Goal: Task Accomplishment & Management: Complete application form

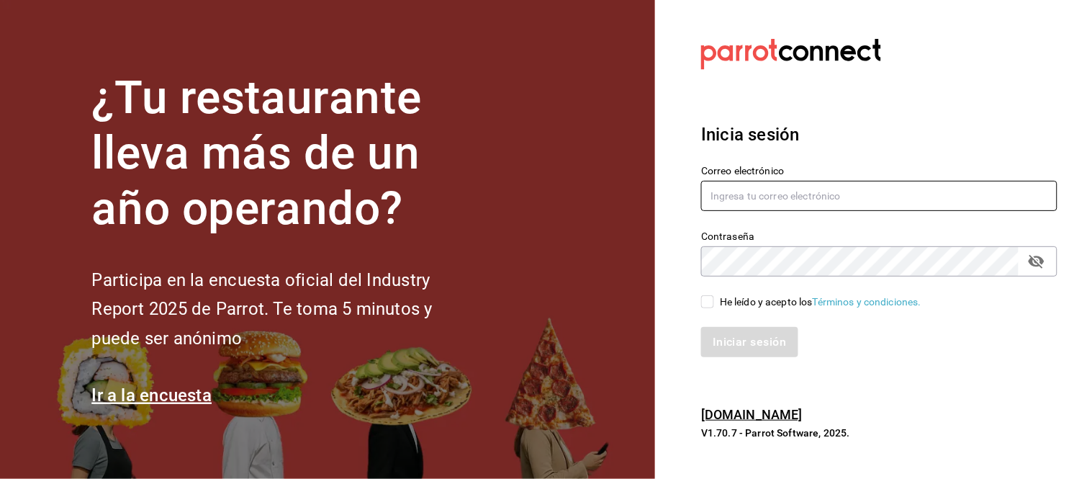
click at [833, 190] on input "text" at bounding box center [879, 196] width 356 height 30
type input "[EMAIL_ADDRESS][DOMAIN_NAME]"
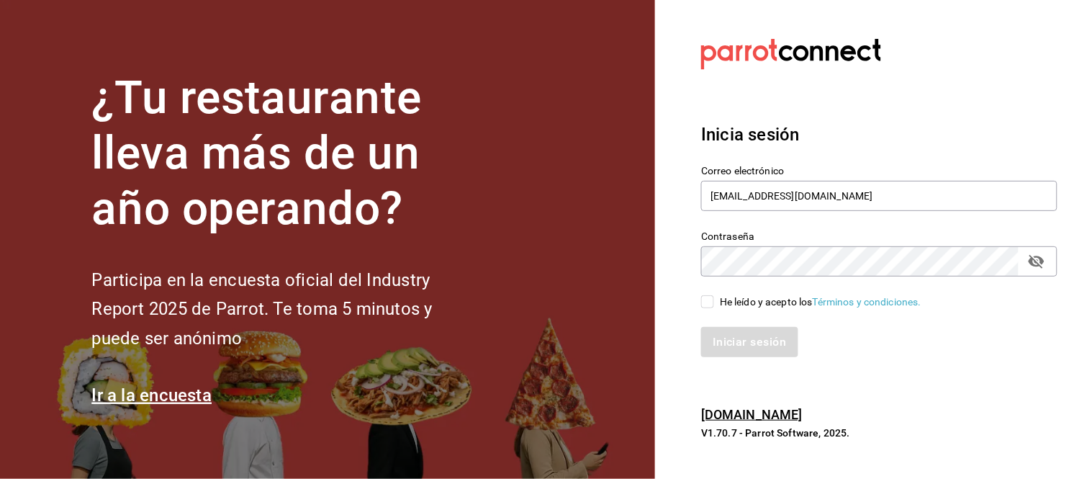
click at [763, 307] on div "He leído y acepto los Términos y condiciones." at bounding box center [821, 301] width 202 height 15
click at [714, 307] on input "He leído y acepto los Términos y condiciones." at bounding box center [707, 301] width 13 height 13
checkbox input "true"
click at [721, 358] on div "Inicia sesión Correo electrónico valsaldivarobles@gmail.com Contraseña Contrase…" at bounding box center [879, 239] width 356 height 270
click at [718, 353] on button "Iniciar sesión" at bounding box center [750, 342] width 98 height 30
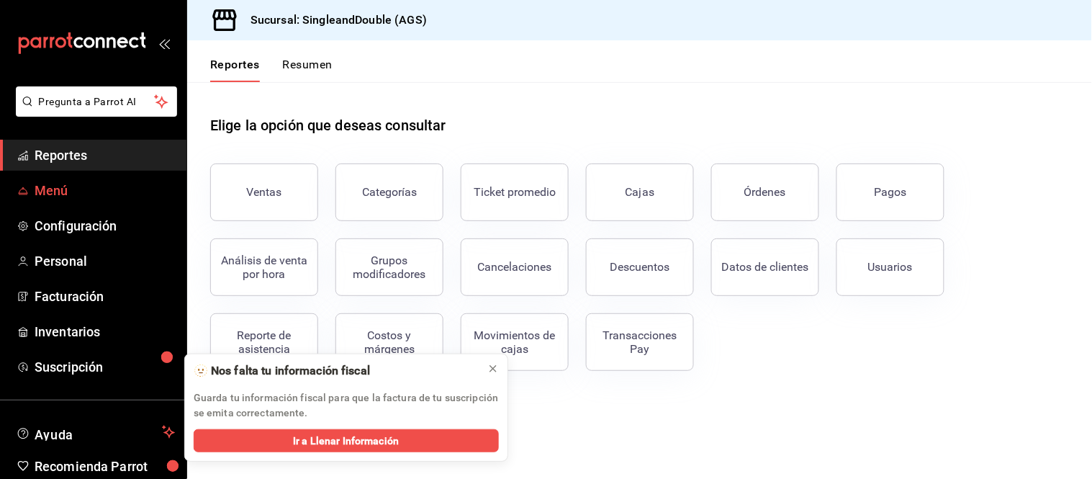
click at [73, 202] on link "Menú" at bounding box center [93, 190] width 186 height 31
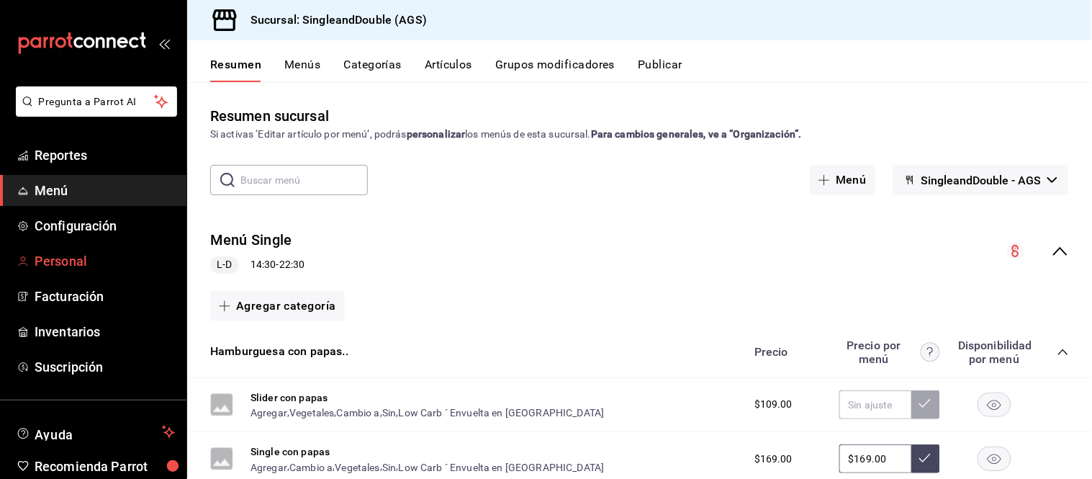
click at [63, 251] on span "Personal" at bounding box center [105, 260] width 140 height 19
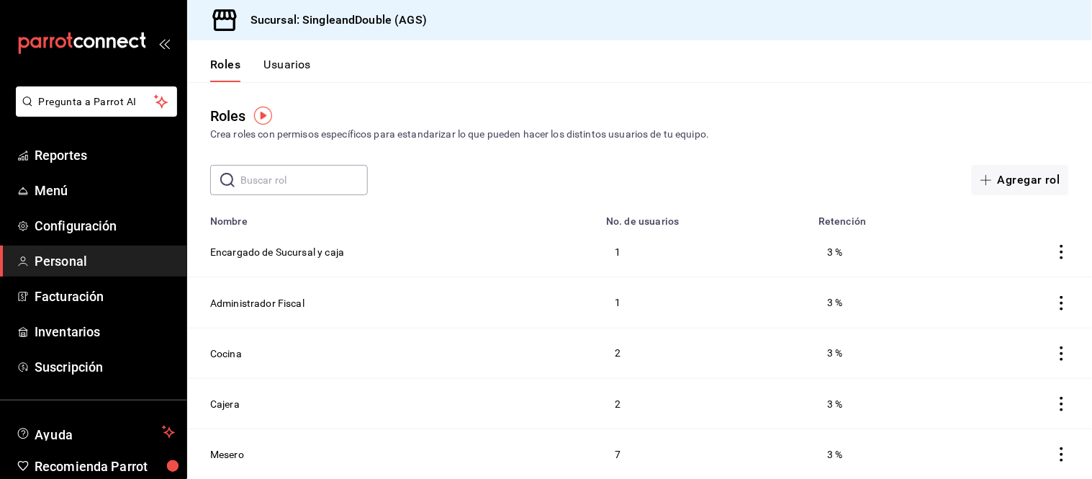
click at [279, 76] on button "Usuarios" at bounding box center [287, 70] width 48 height 24
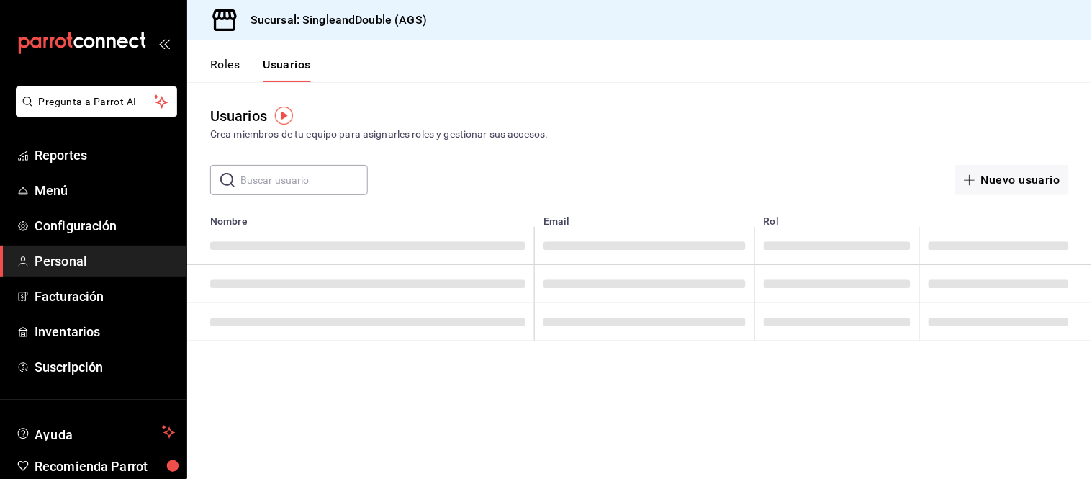
click at [325, 173] on input "text" at bounding box center [303, 180] width 127 height 29
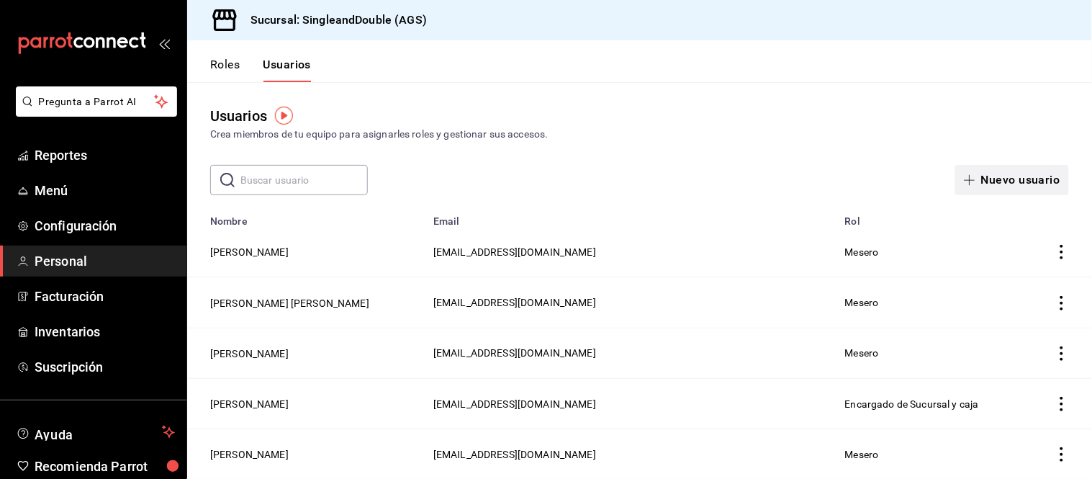
click at [993, 181] on button "Nuevo usuario" at bounding box center [1012, 180] width 114 height 30
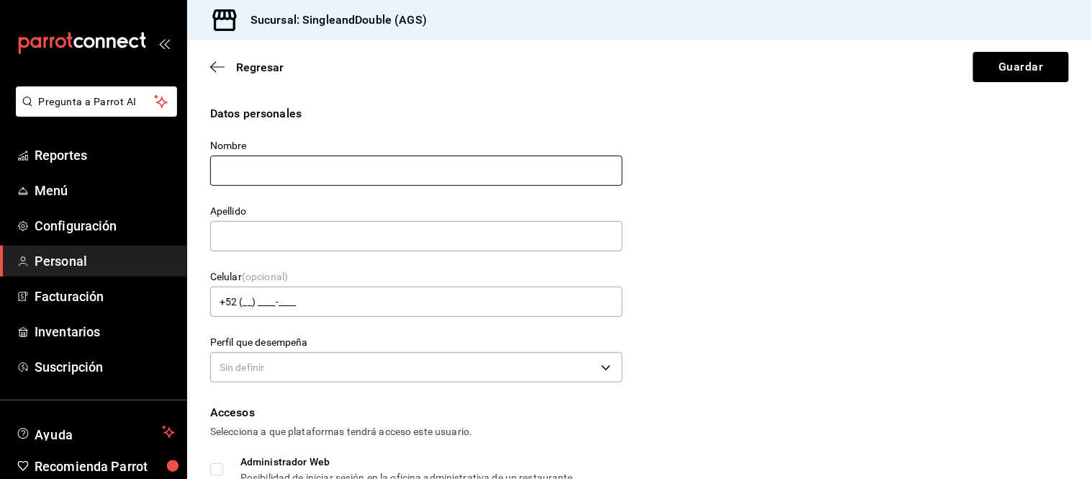
click at [290, 167] on input "text" at bounding box center [416, 170] width 412 height 30
type input "[PERSON_NAME]"
click at [281, 228] on input "text" at bounding box center [416, 236] width 412 height 30
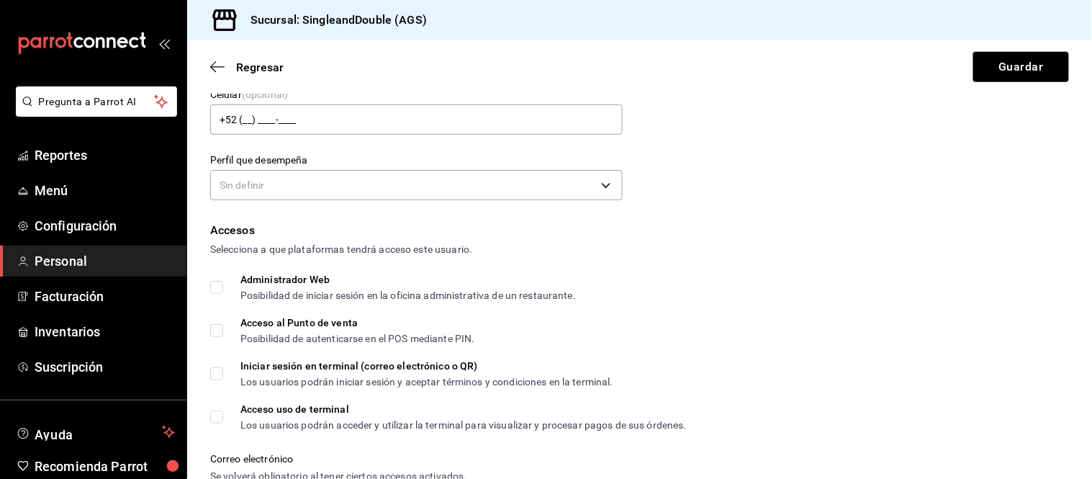
scroll to position [173, 0]
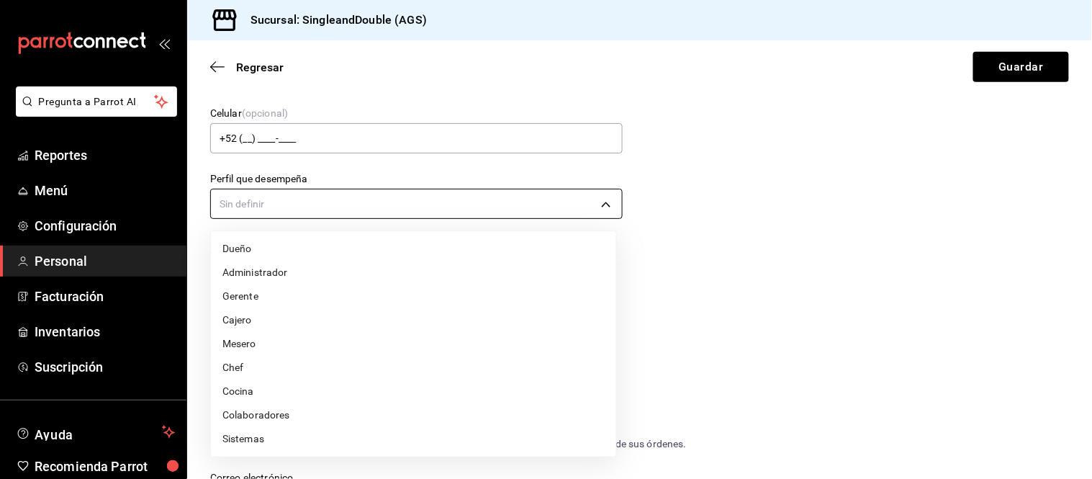
click at [322, 197] on body "Pregunta a Parrot AI Reportes Menú Configuración Personal Facturación Inventari…" at bounding box center [546, 239] width 1092 height 479
click at [242, 343] on li "Mesero" at bounding box center [413, 344] width 405 height 24
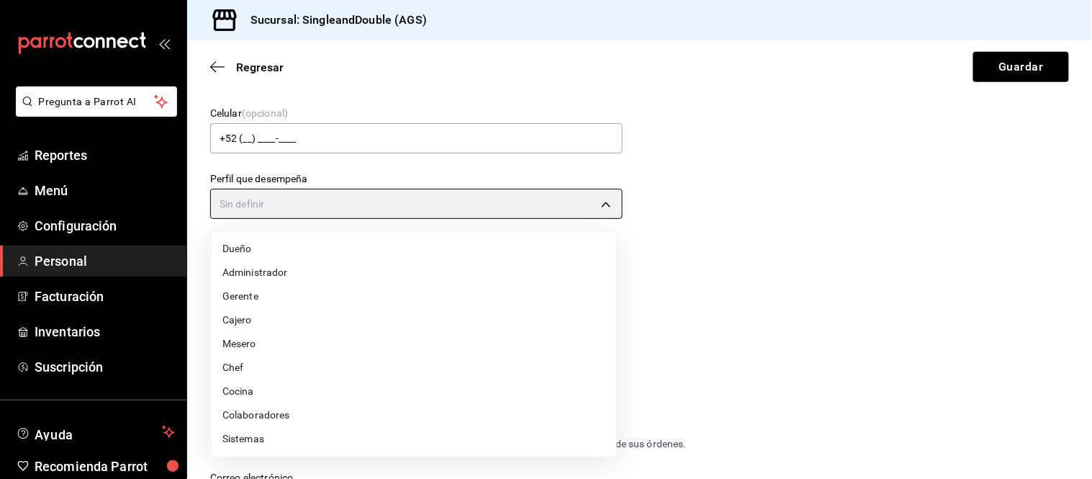
type input "WAITER"
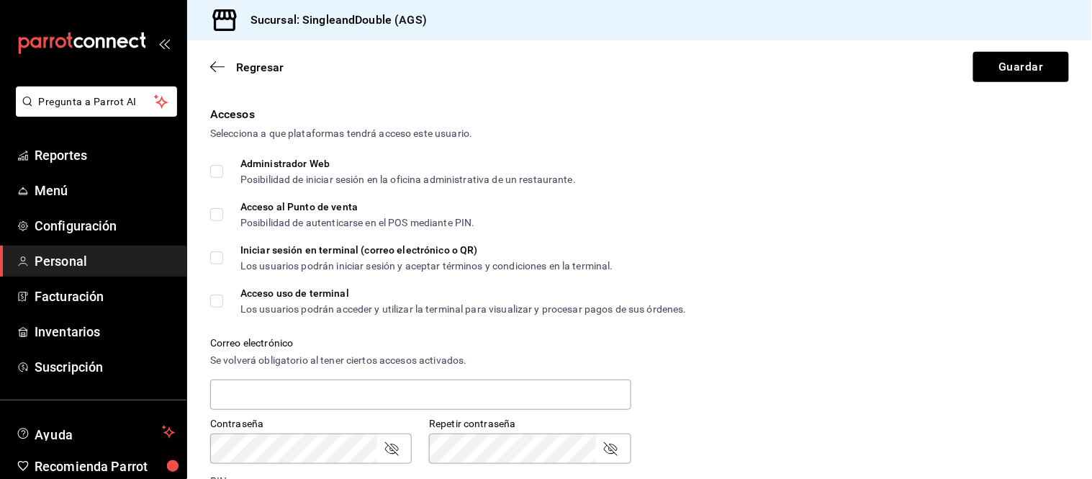
scroll to position [310, 0]
click at [212, 255] on input "Iniciar sesión en terminal (correo electrónico o QR) Los usuarios podrán inicia…" at bounding box center [216, 256] width 13 height 13
checkbox input "true"
click at [218, 300] on input "Acceso uso de terminal Los usuarios podrán acceder y utilizar la terminal para …" at bounding box center [216, 299] width 13 height 13
checkbox input "true"
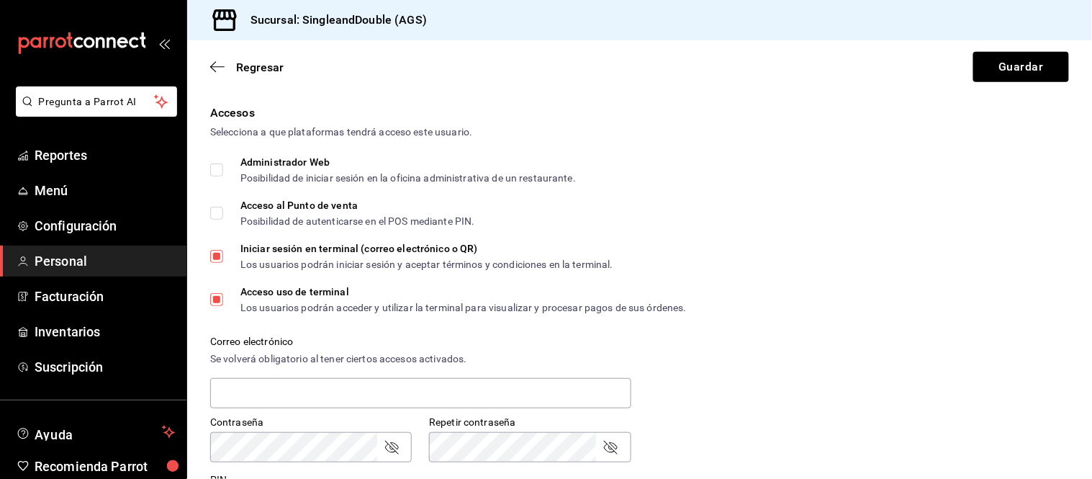
click at [217, 217] on input "Acceso al Punto de venta Posibilidad de autenticarse en el POS mediante PIN." at bounding box center [216, 213] width 13 height 13
checkbox input "true"
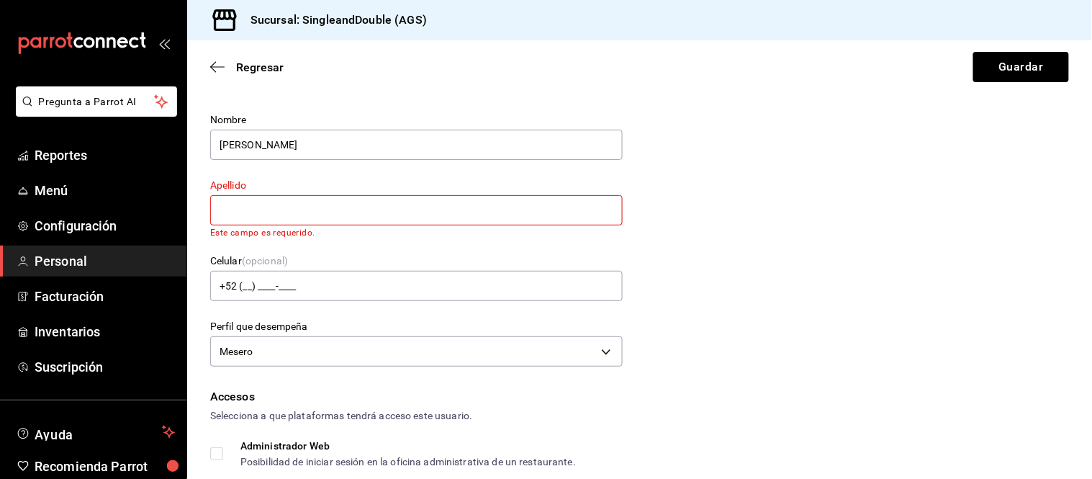
scroll to position [0, 0]
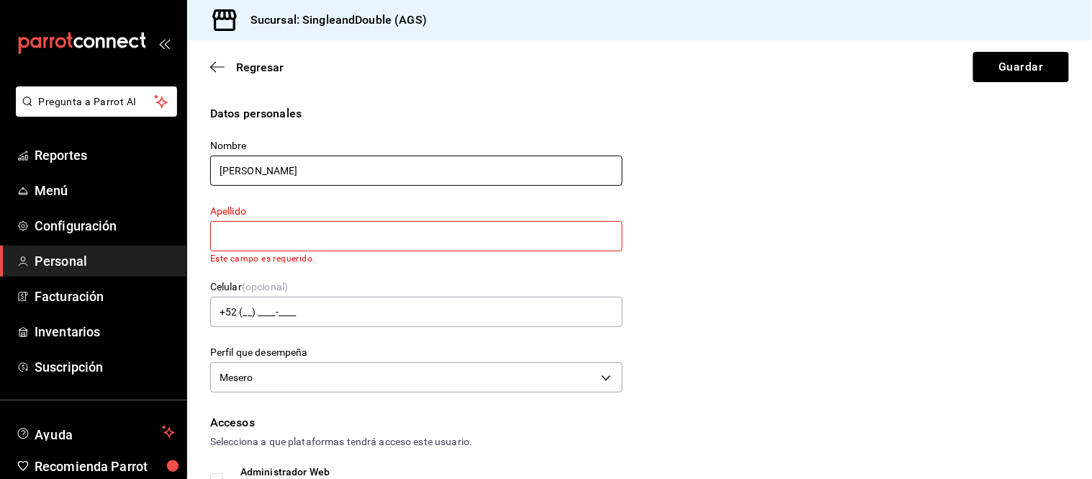
click at [217, 171] on input "[PERSON_NAME]" at bounding box center [416, 170] width 412 height 30
type input "[PERSON_NAME] [PERSON_NAME]"
click at [334, 232] on input "text" at bounding box center [416, 236] width 412 height 30
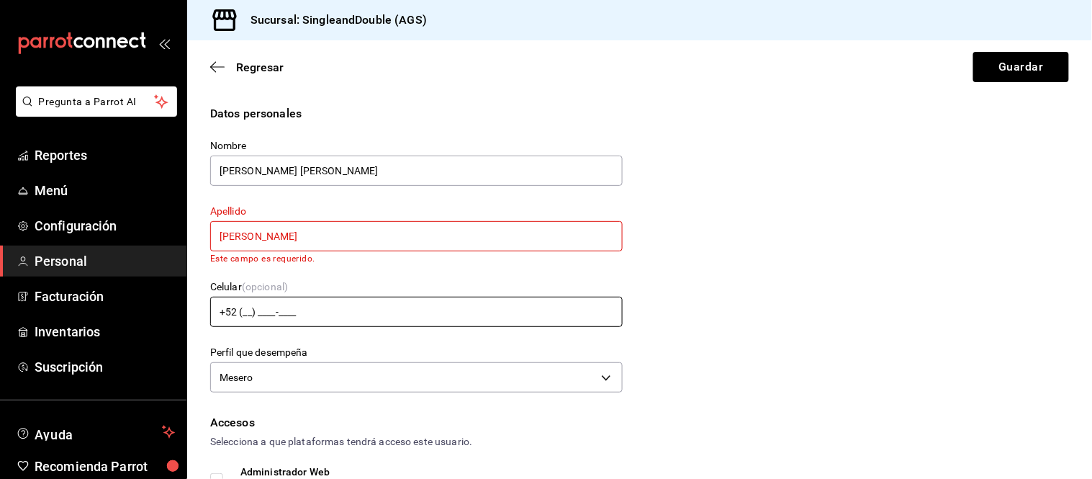
type input "[PERSON_NAME]"
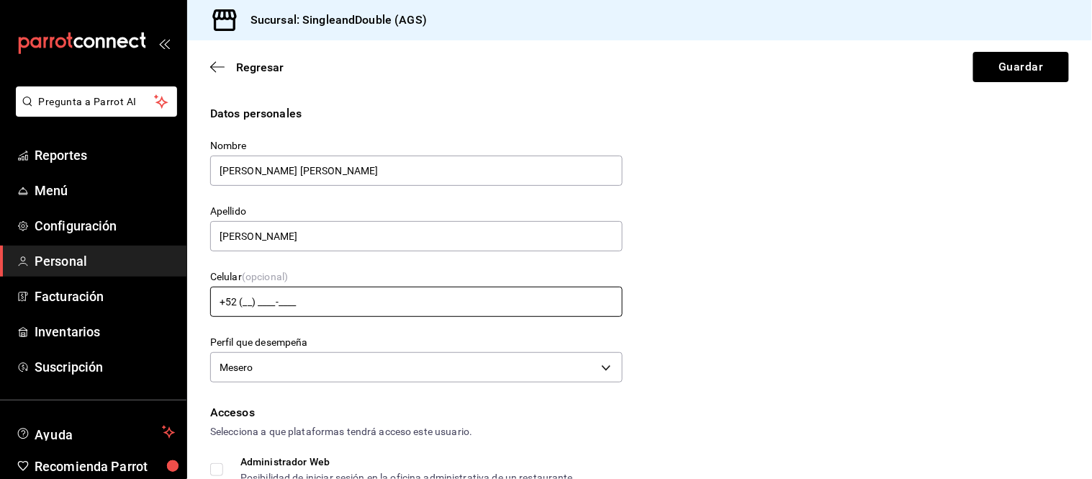
click at [241, 310] on input "+52 (__) ____-____" at bounding box center [416, 301] width 412 height 30
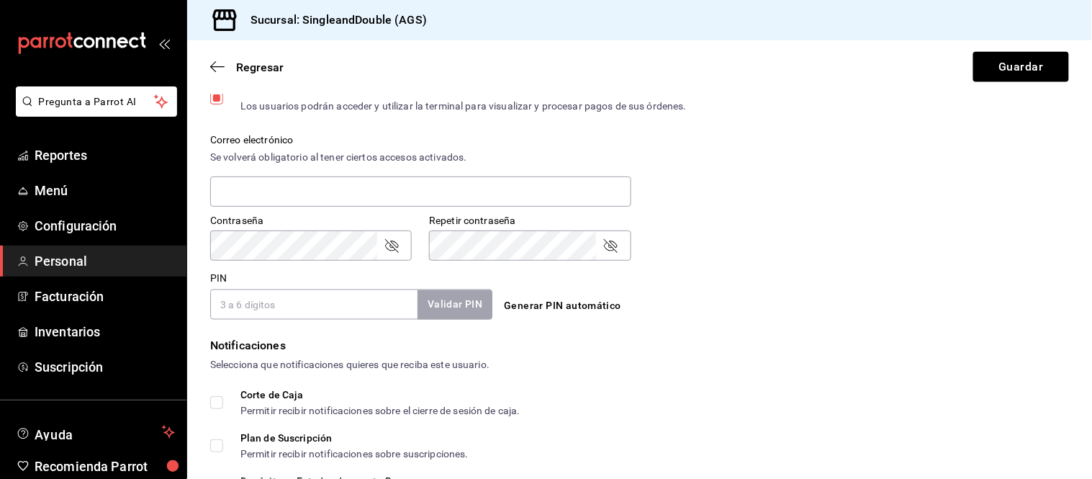
scroll to position [505, 0]
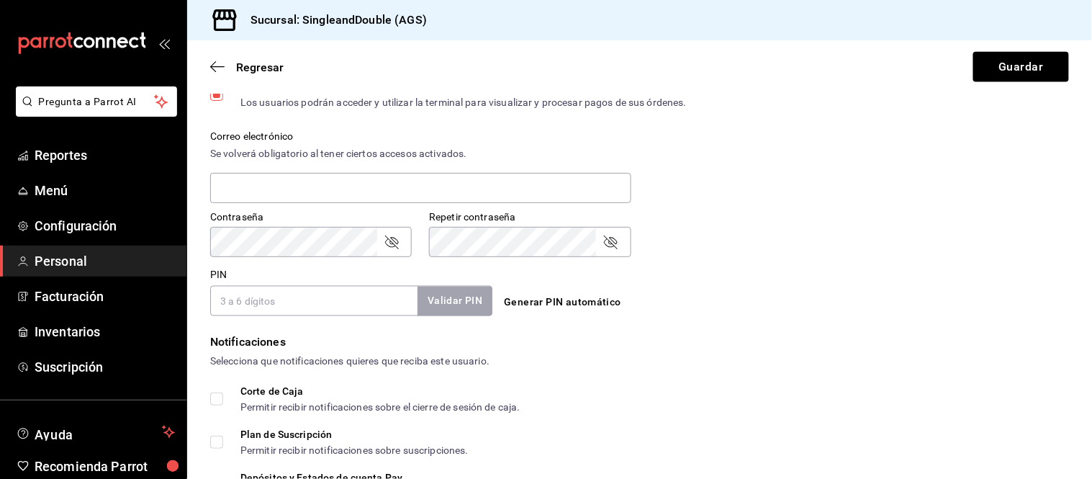
type input "[PHONE_NUMBER]"
drag, startPoint x: 275, startPoint y: 315, endPoint x: 243, endPoint y: 187, distance: 132.0
click at [243, 187] on input "text" at bounding box center [420, 188] width 421 height 30
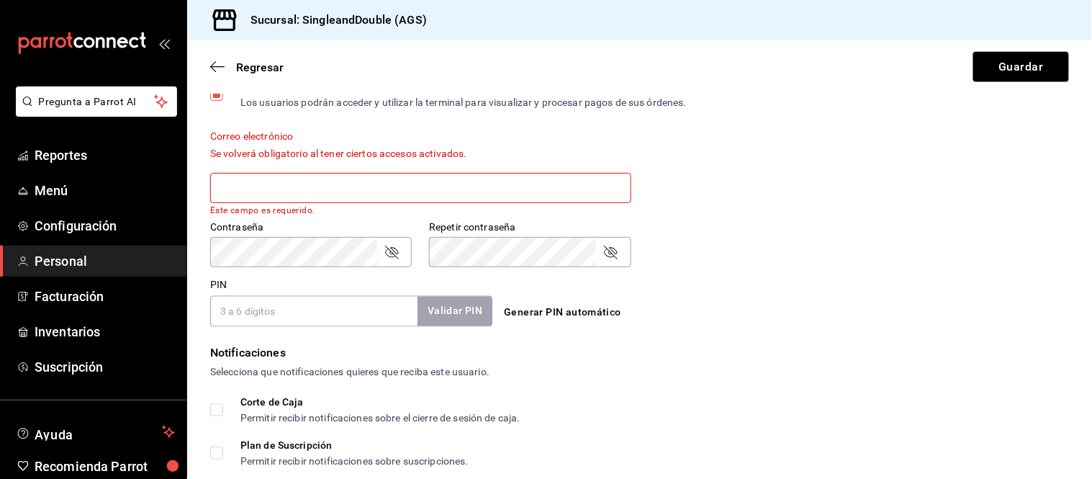
click at [318, 320] on input "PIN" at bounding box center [313, 311] width 207 height 30
type input "6835"
click at [468, 299] on button "Validar PIN" at bounding box center [454, 311] width 76 height 31
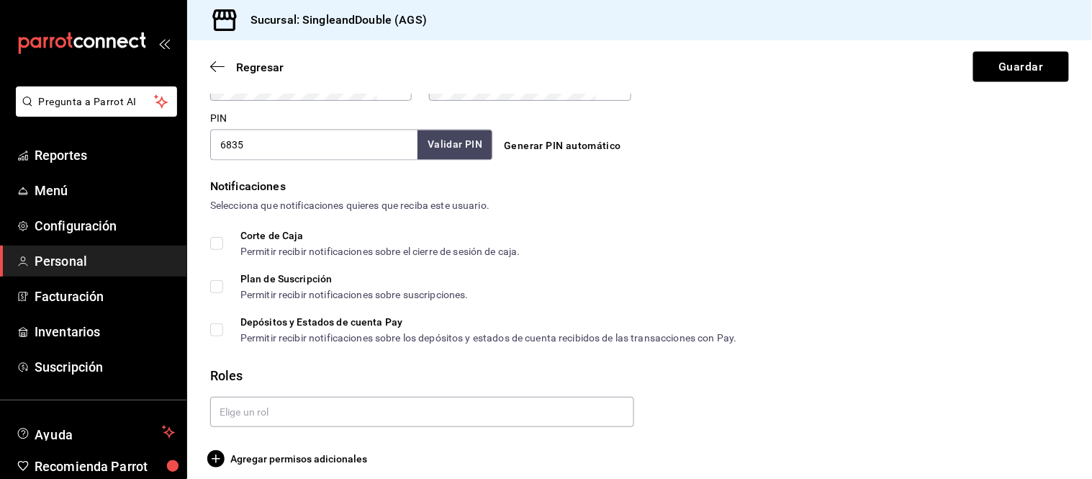
scroll to position [680, 0]
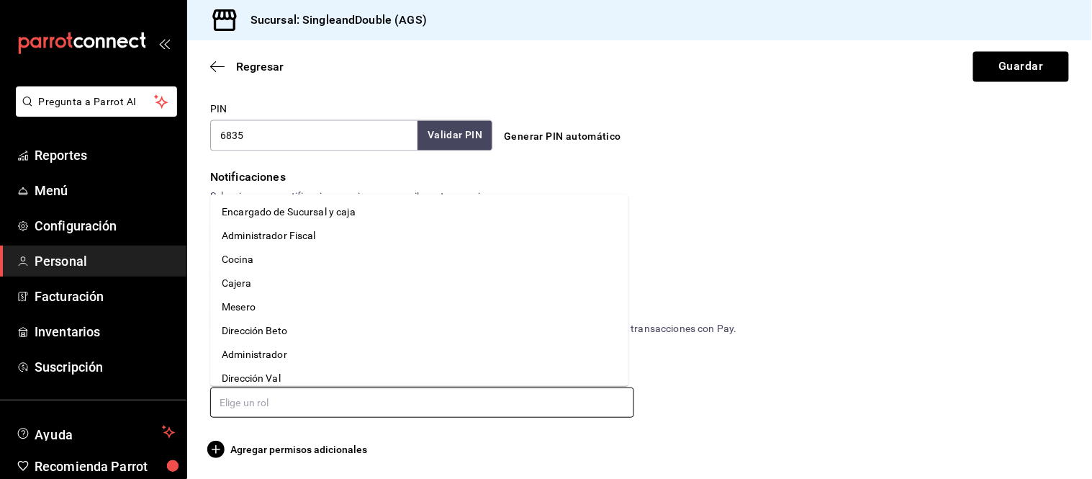
click at [324, 399] on input "text" at bounding box center [422, 402] width 424 height 30
click at [250, 306] on li "Mesero" at bounding box center [419, 307] width 418 height 24
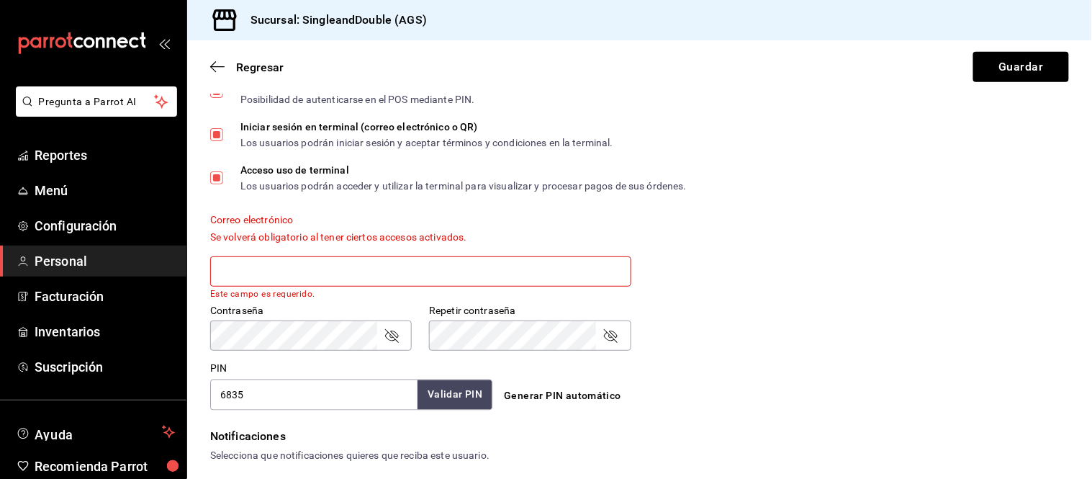
scroll to position [410, 0]
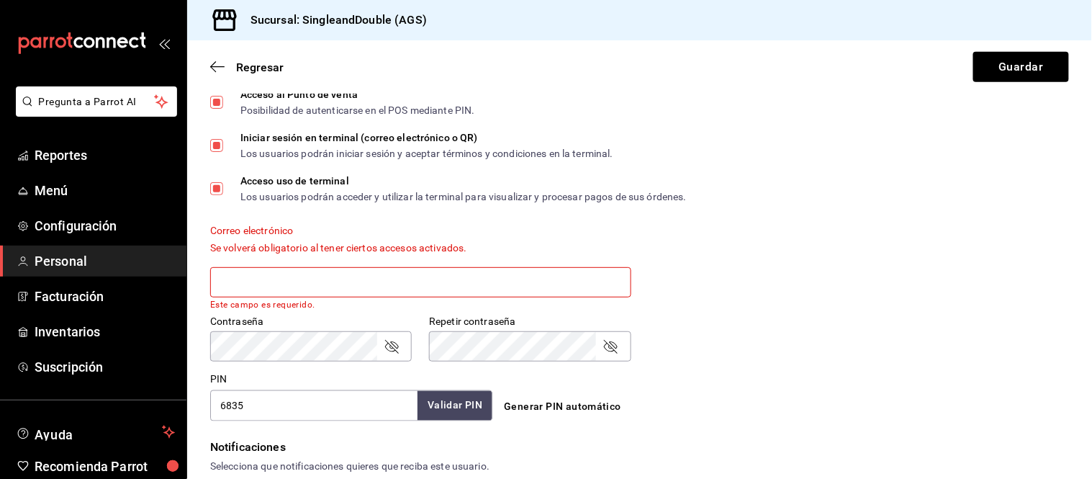
click at [368, 281] on input "text" at bounding box center [420, 282] width 421 height 30
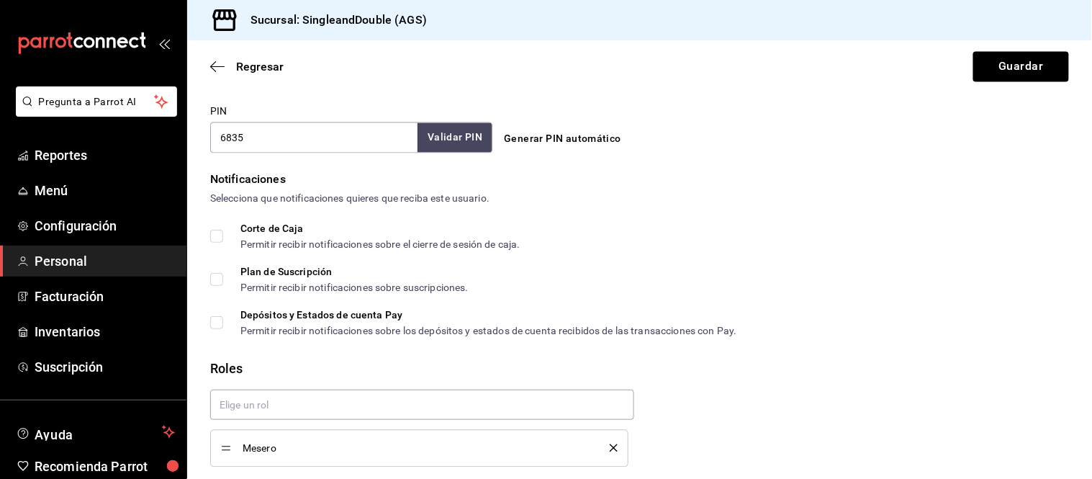
scroll to position [728, 0]
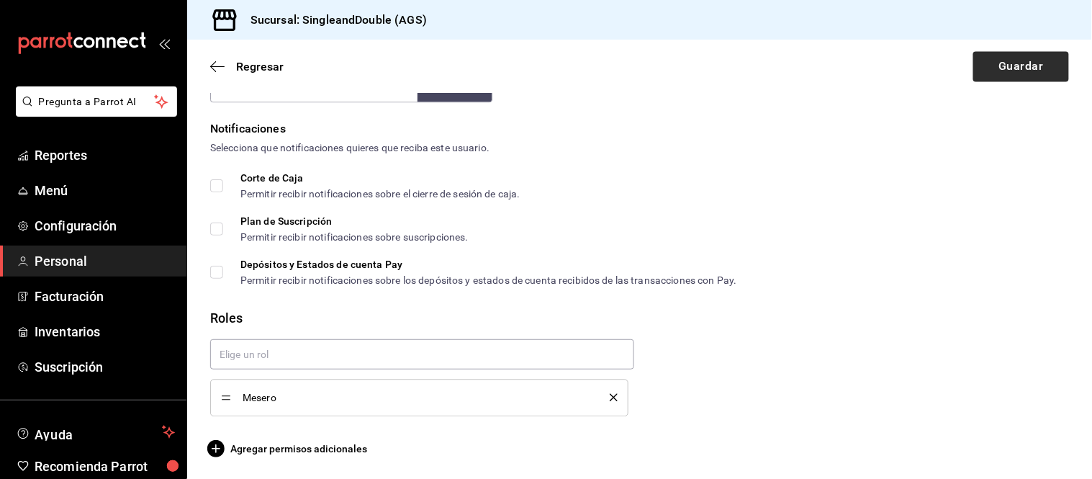
type input "[EMAIL_ADDRESS][DOMAIN_NAME]"
click at [1034, 58] on button "Guardar" at bounding box center [1021, 67] width 96 height 30
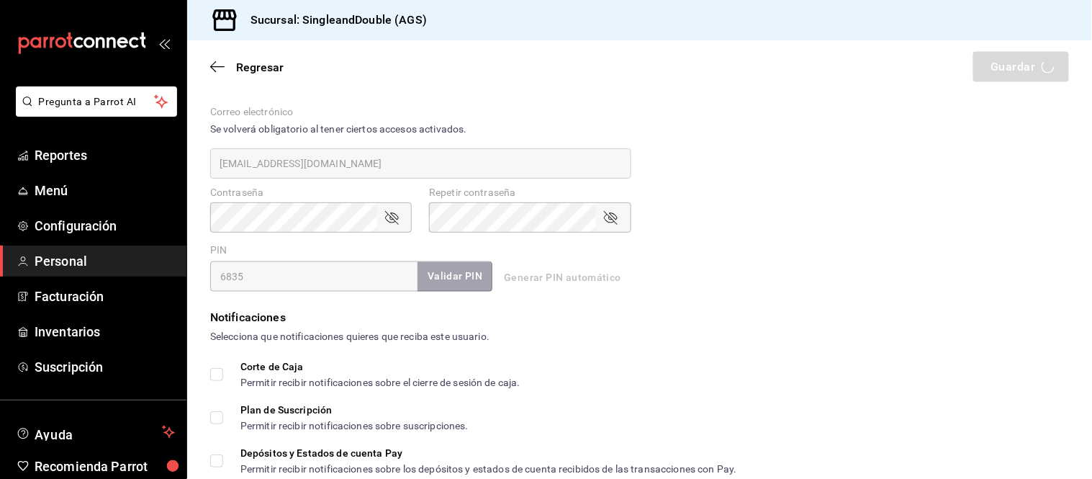
scroll to position [528, 0]
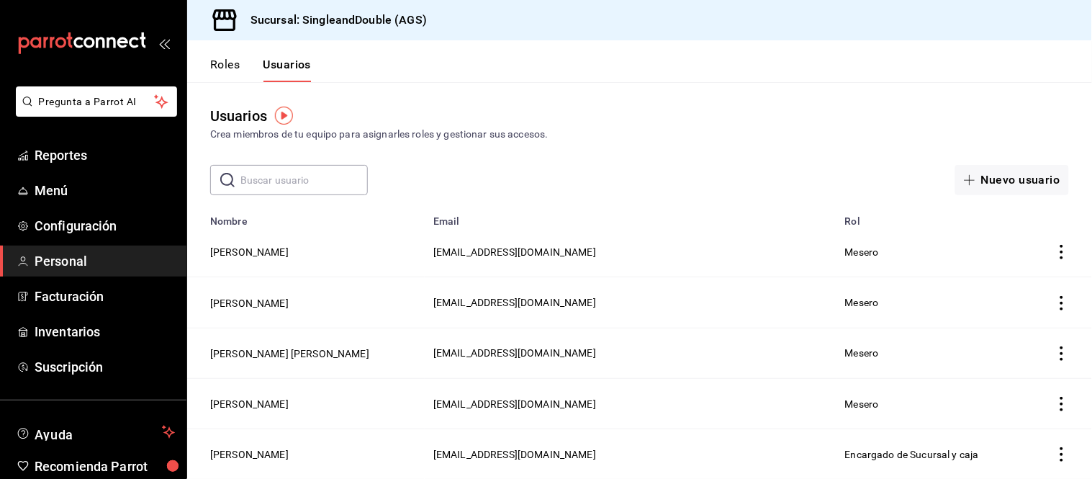
click at [103, 35] on icon "mailbox folders" at bounding box center [82, 43] width 130 height 22
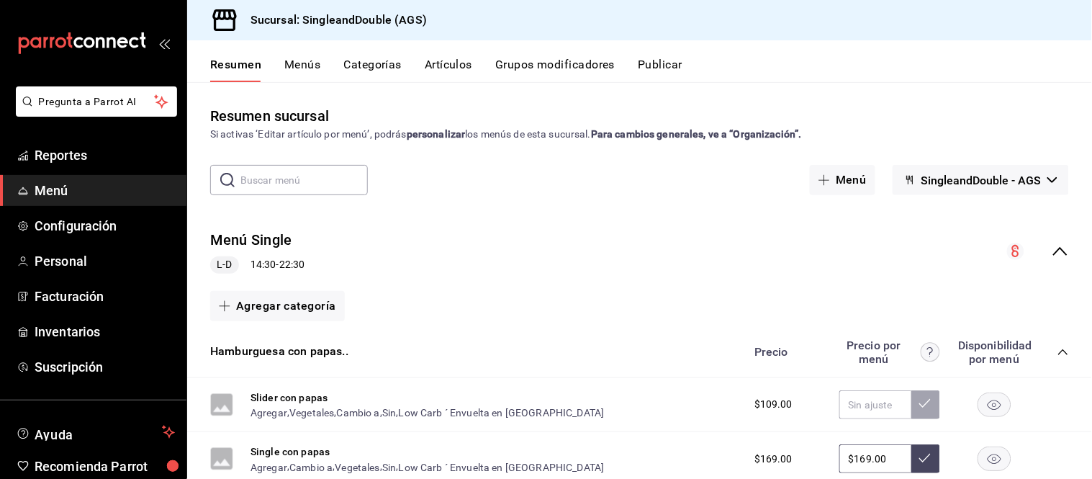
click at [55, 40] on icon "mailbox folders" at bounding box center [60, 42] width 11 height 11
click at [45, 185] on span "Menú" at bounding box center [105, 190] width 140 height 19
click at [77, 231] on span "Configuración" at bounding box center [105, 225] width 140 height 19
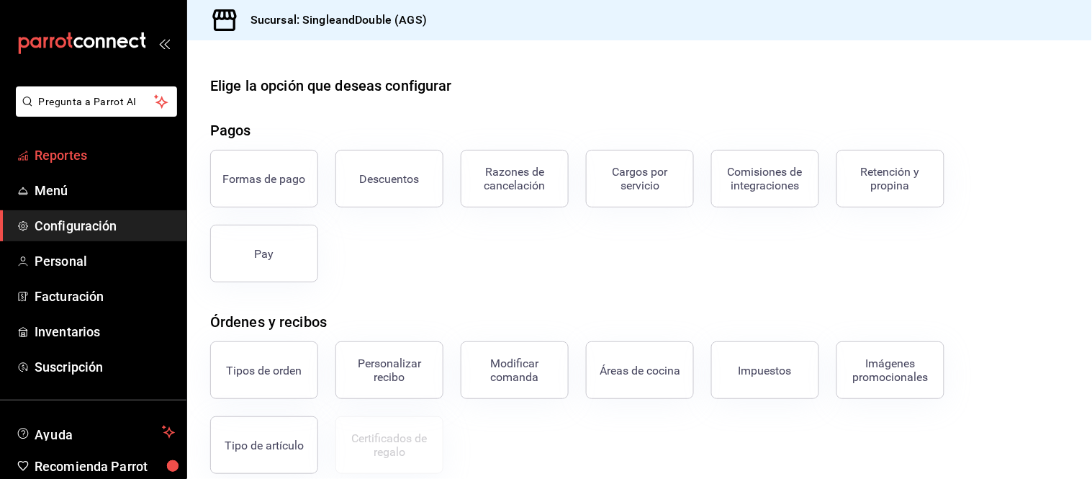
click at [88, 153] on span "Reportes" at bounding box center [105, 154] width 140 height 19
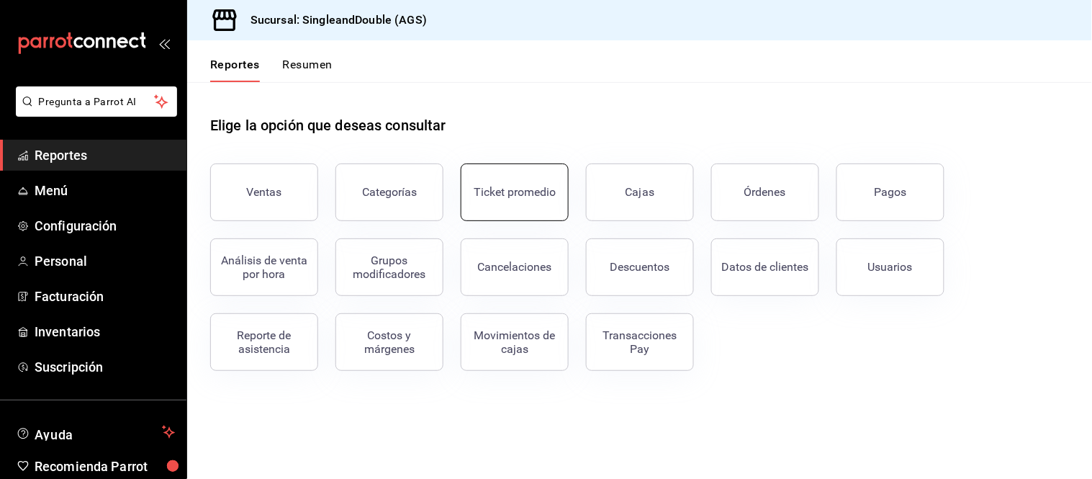
click at [482, 171] on button "Ticket promedio" at bounding box center [515, 192] width 108 height 58
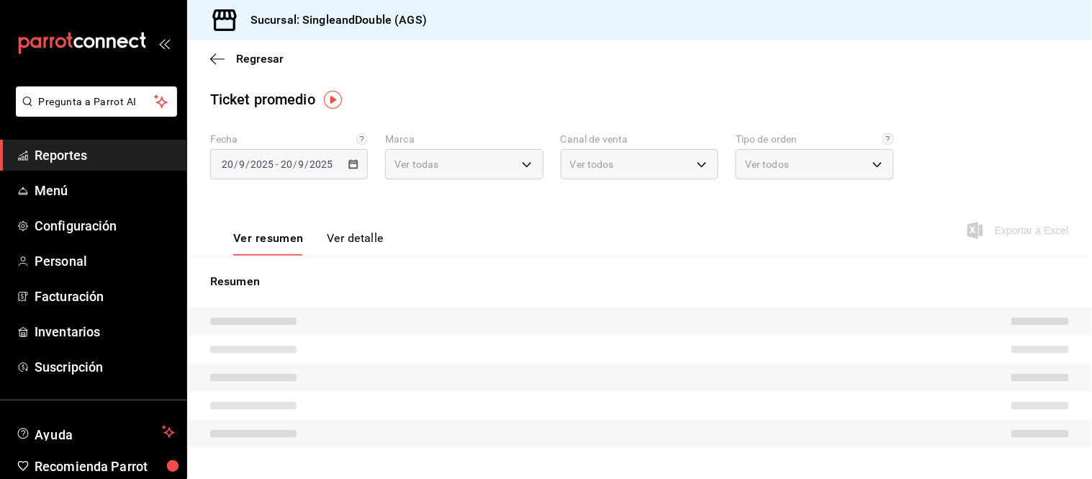
type input "dc0eaf89-5864-49ba-9895-47755d20b7c3"
type input "PARROT,UBER_EATS,RAPPI,DIDI_FOOD,ONLINE"
type input "c44281a9-4e58-40d2-b9c4-fa3317710d6e,c09aea12-2469-44a0-a68a-b44e465c496c,35962…"
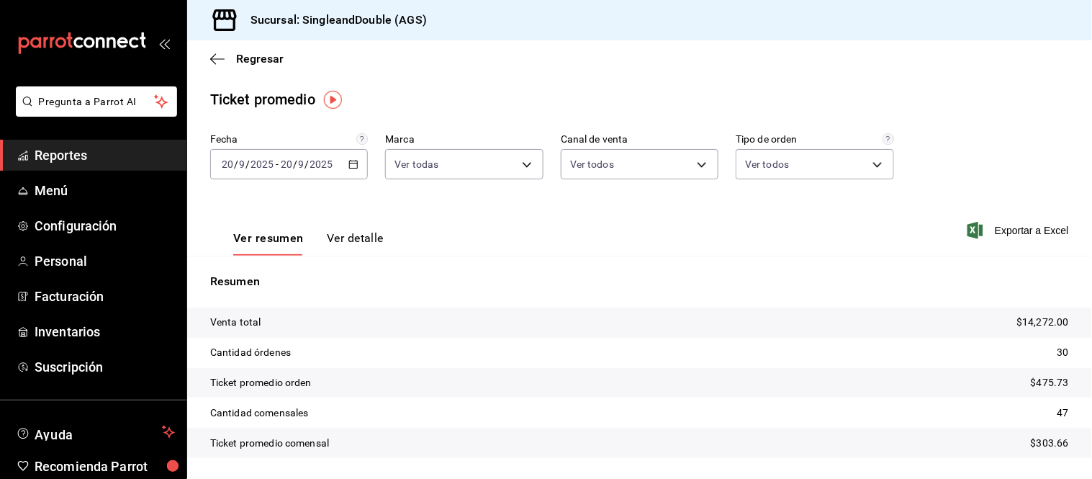
click at [55, 156] on span "Reportes" at bounding box center [105, 154] width 140 height 19
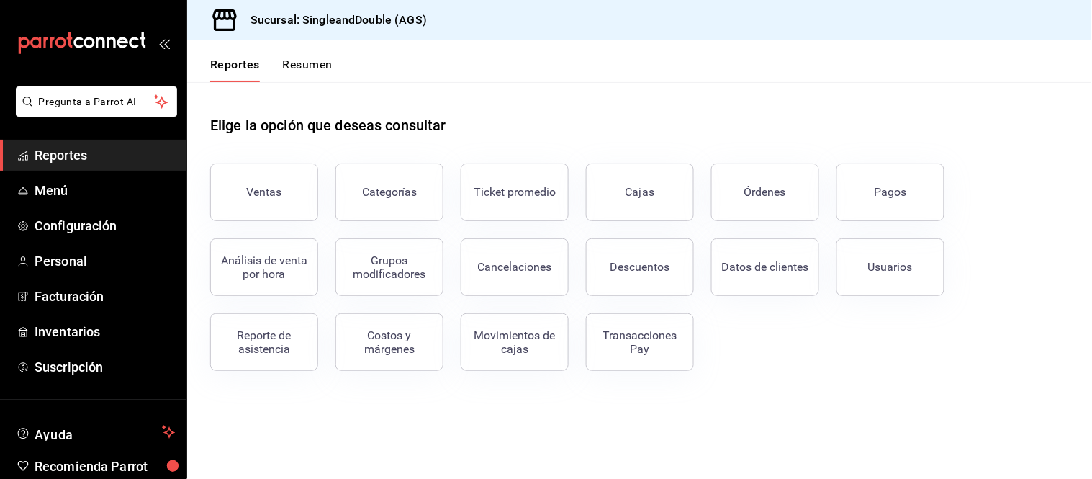
click at [45, 151] on span "Reportes" at bounding box center [105, 154] width 140 height 19
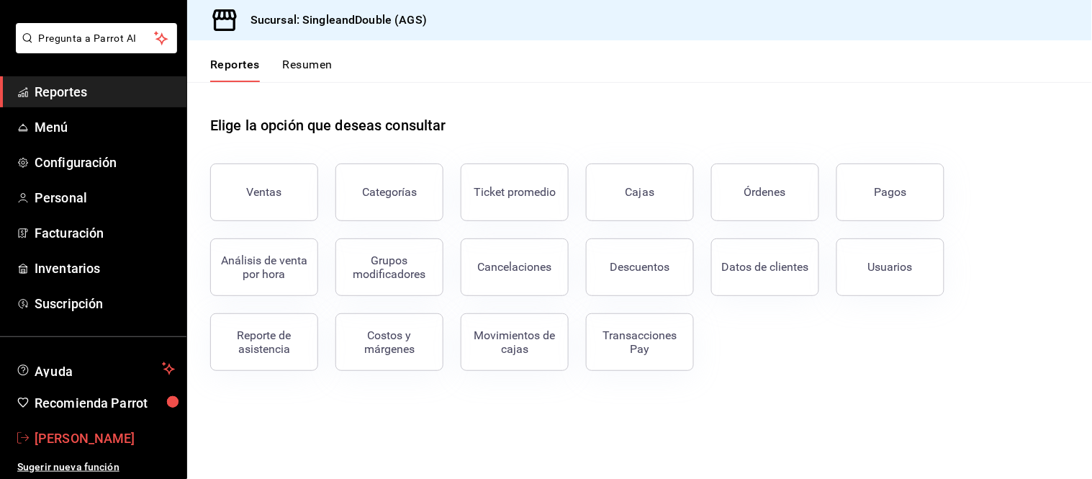
click at [56, 441] on span "[PERSON_NAME]" at bounding box center [105, 437] width 140 height 19
